Goal: Transaction & Acquisition: Book appointment/travel/reservation

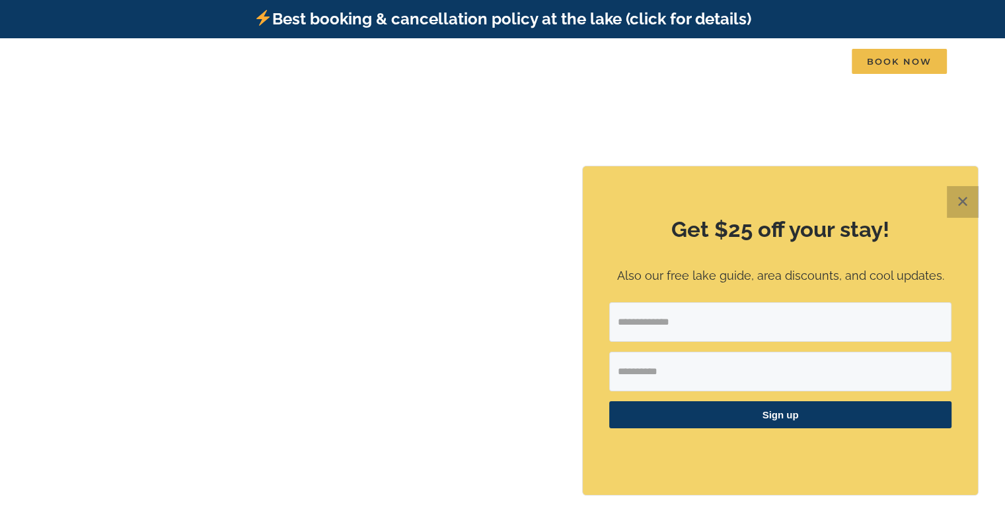
click at [962, 197] on button "✕" at bounding box center [962, 202] width 32 height 32
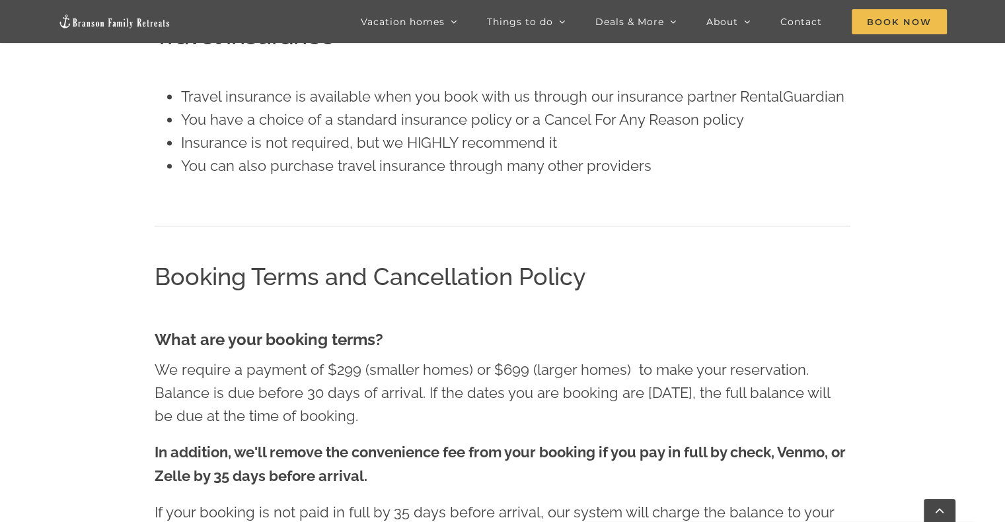
scroll to position [1843, 0]
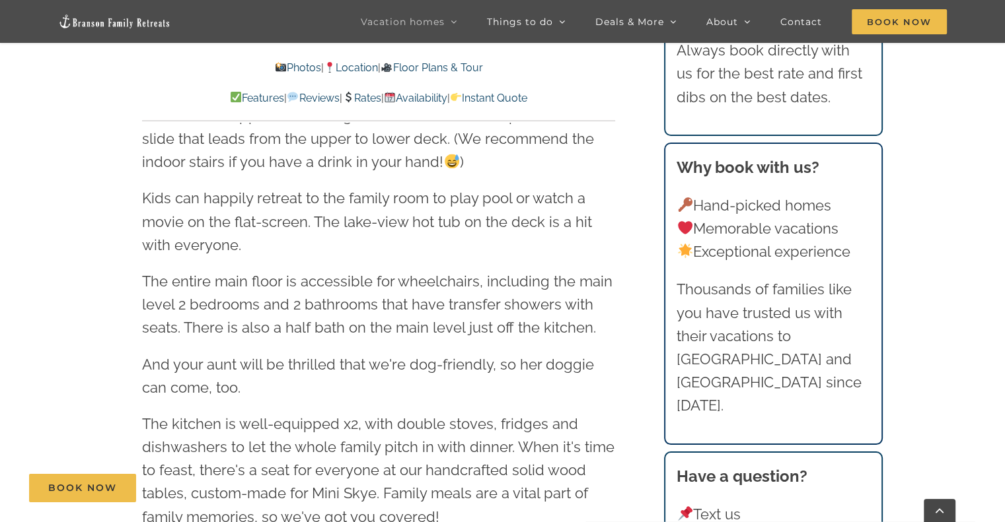
scroll to position [1818, 0]
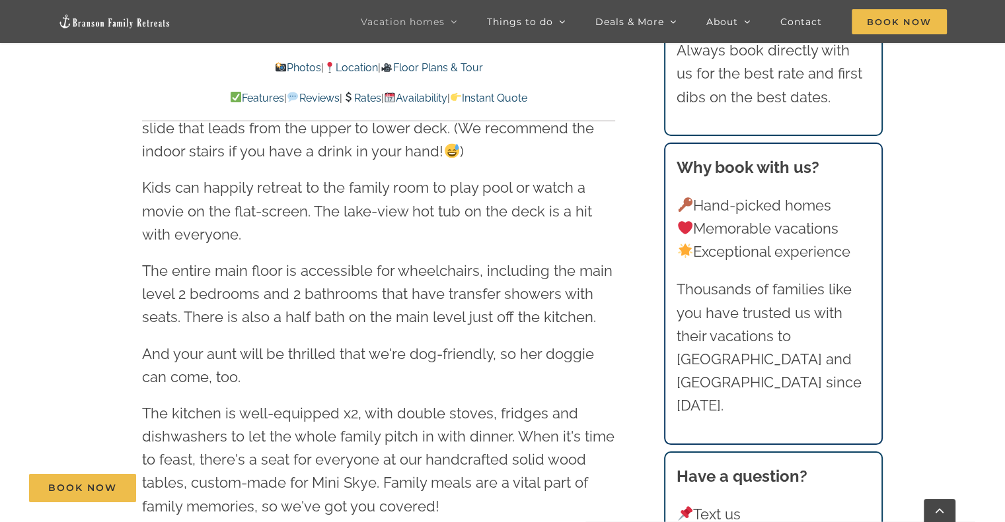
click at [363, 98] on link "Rates" at bounding box center [361, 98] width 39 height 13
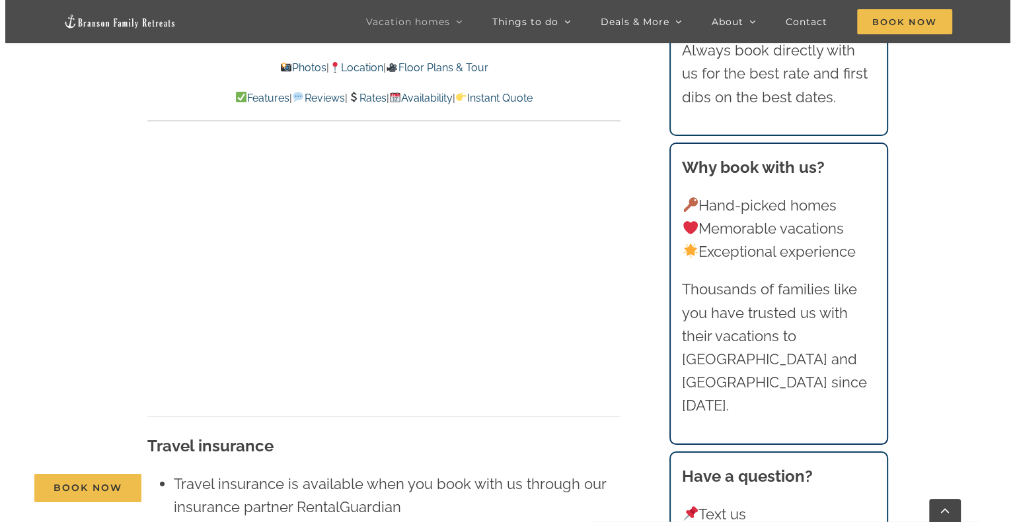
scroll to position [8611, 0]
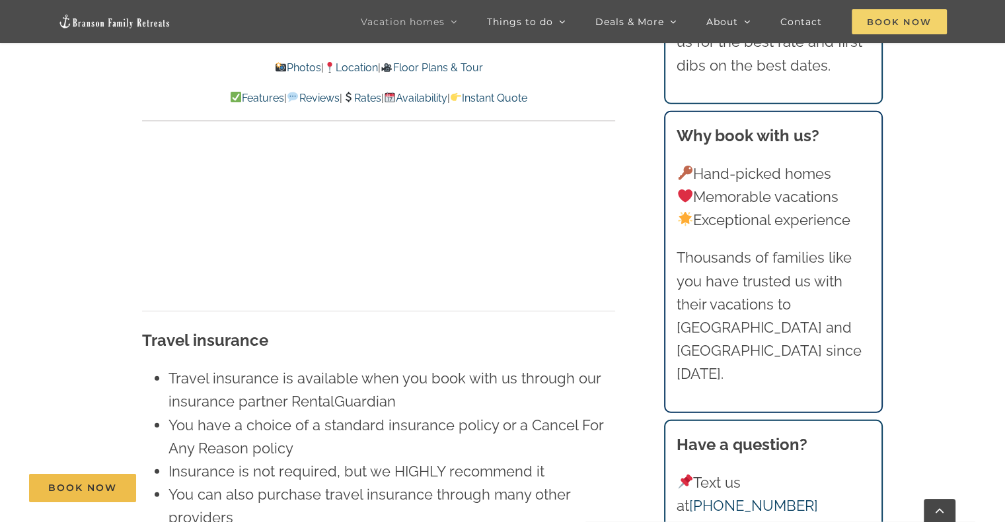
click at [917, 15] on span "Book Now" at bounding box center [898, 21] width 95 height 25
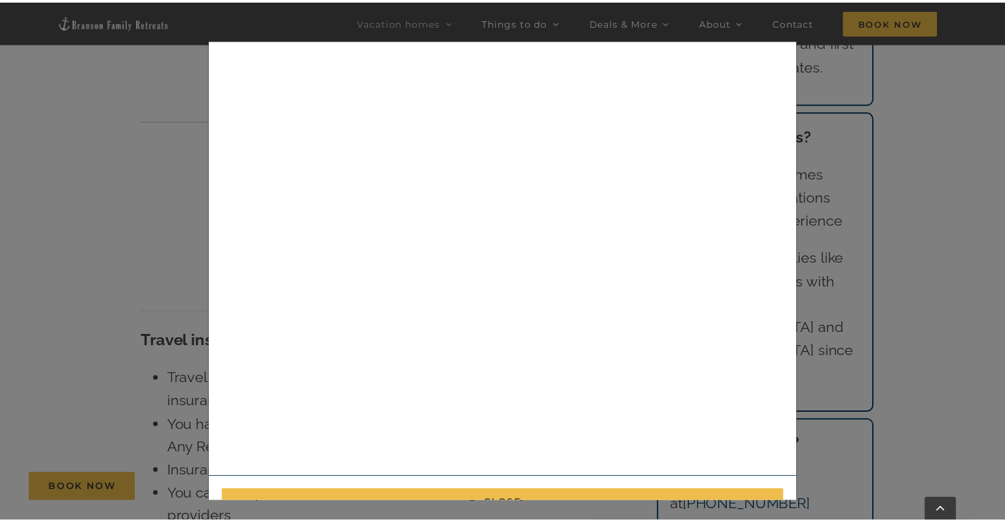
scroll to position [0, 0]
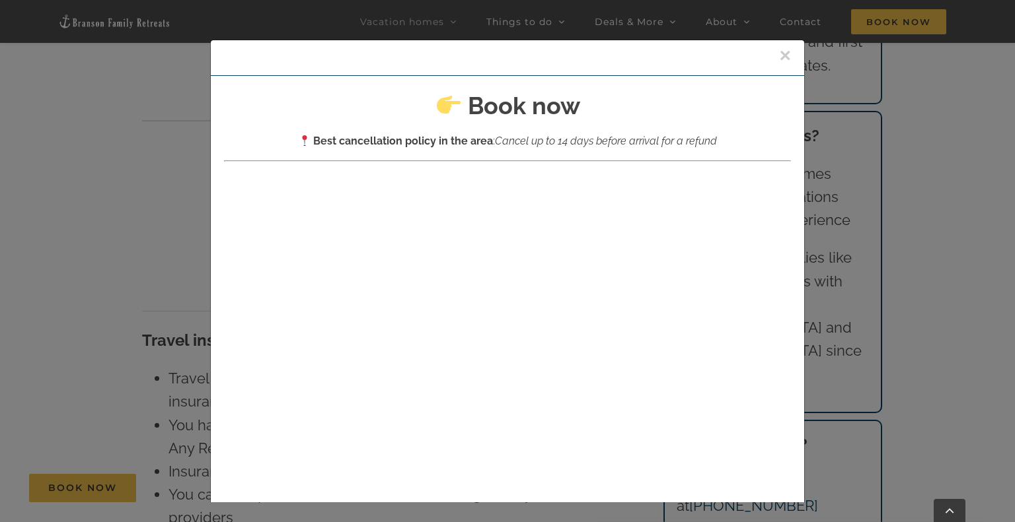
click at [779, 49] on button "×" at bounding box center [785, 56] width 12 height 20
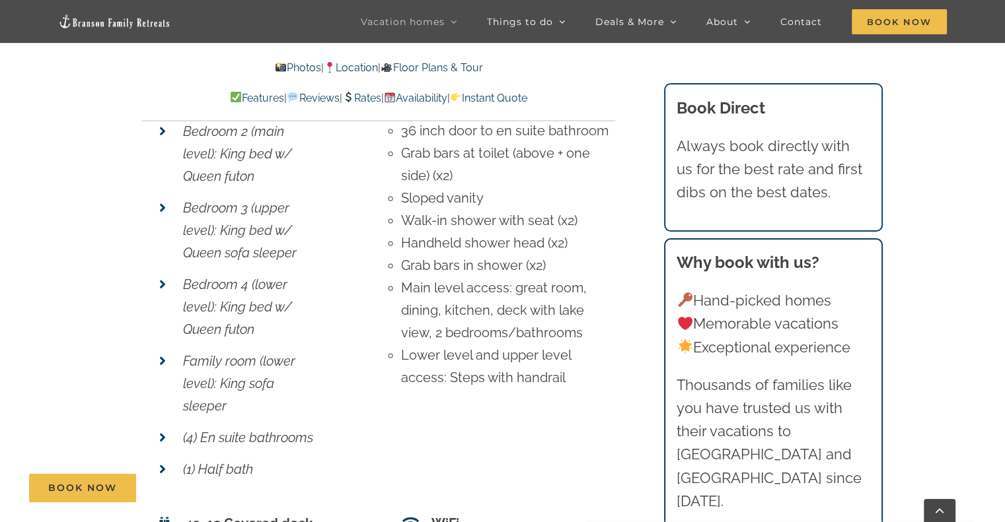
scroll to position [4776, 0]
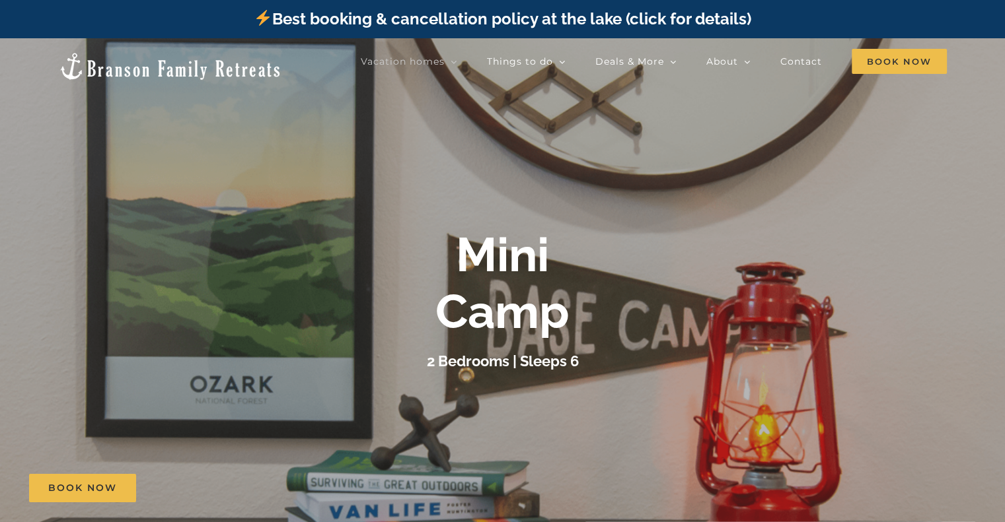
scroll to position [26, 0]
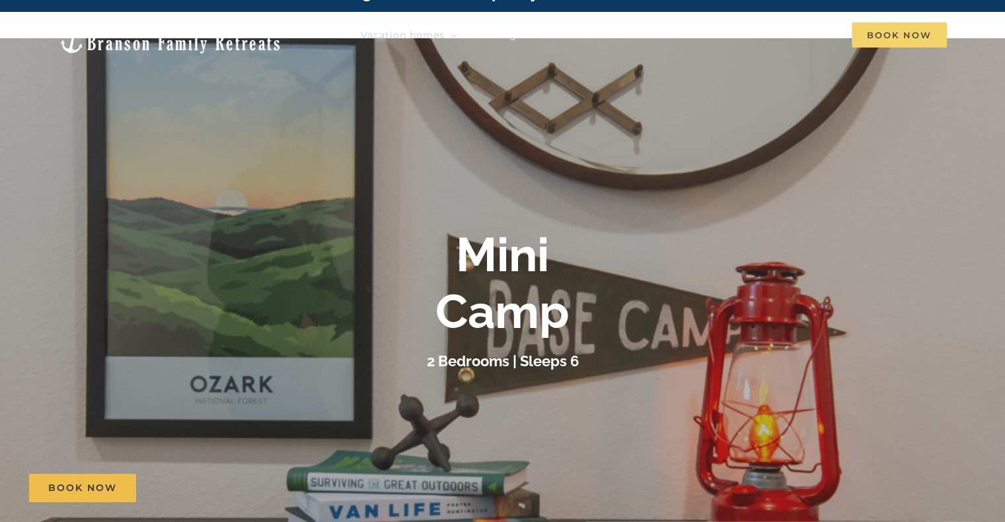
click at [898, 40] on span "Book Now" at bounding box center [898, 34] width 95 height 25
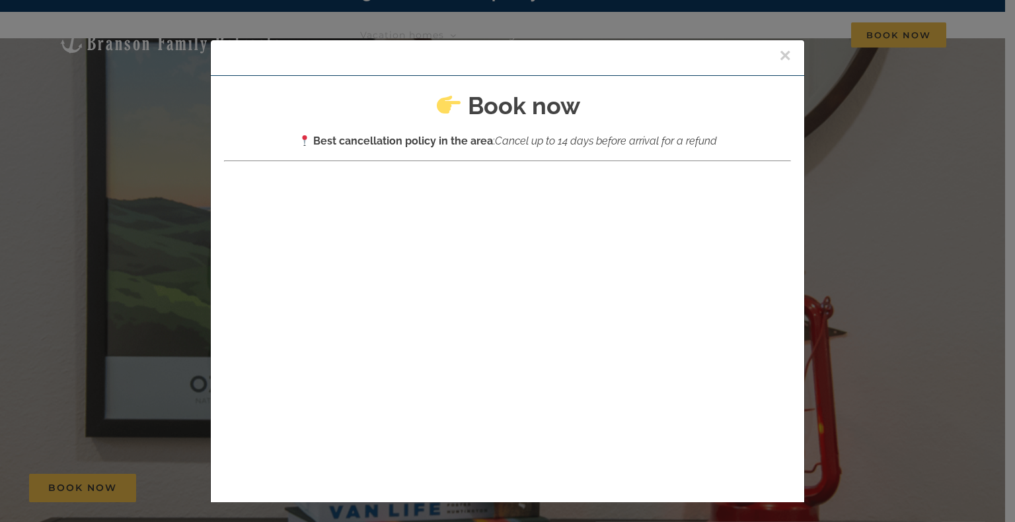
click at [764, 52] on div "×" at bounding box center [507, 58] width 593 height 36
click at [775, 52] on div "×" at bounding box center [507, 58] width 593 height 36
click at [779, 53] on button "×" at bounding box center [785, 56] width 12 height 20
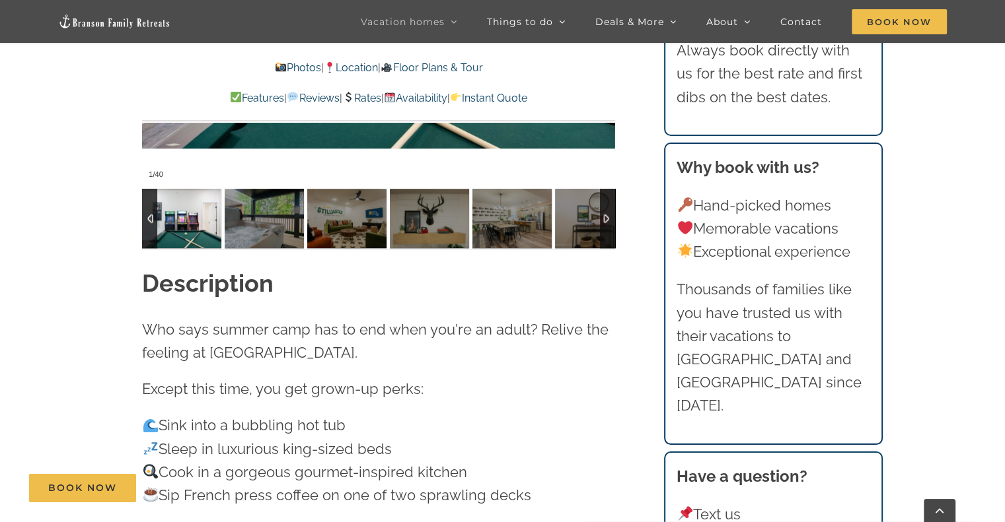
scroll to position [1481, 0]
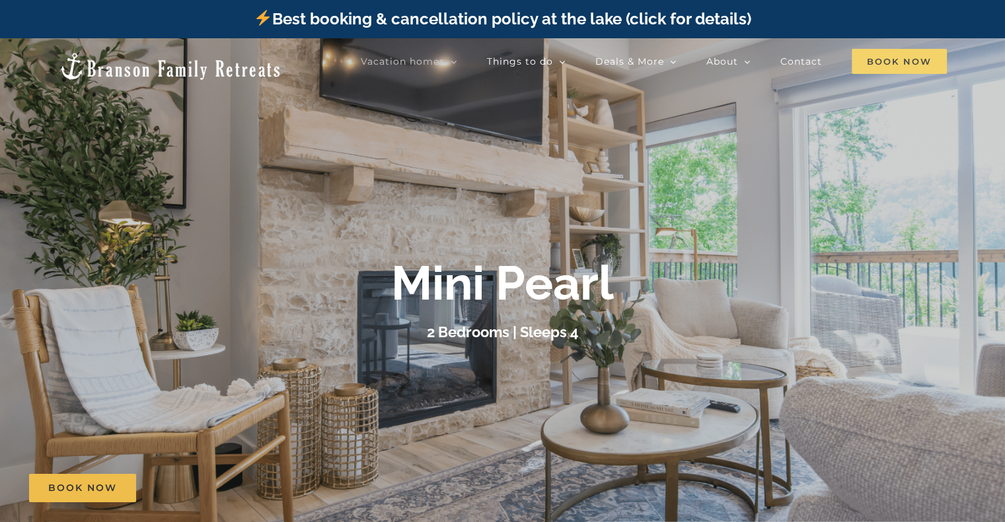
click at [896, 50] on span "Book Now" at bounding box center [898, 61] width 95 height 25
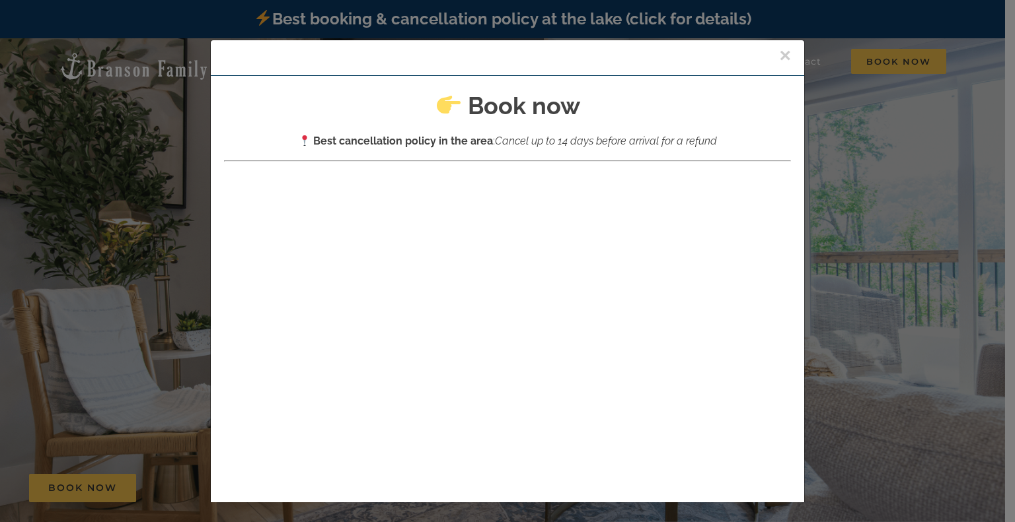
click at [779, 57] on button "×" at bounding box center [785, 56] width 12 height 20
